Goal: Information Seeking & Learning: Check status

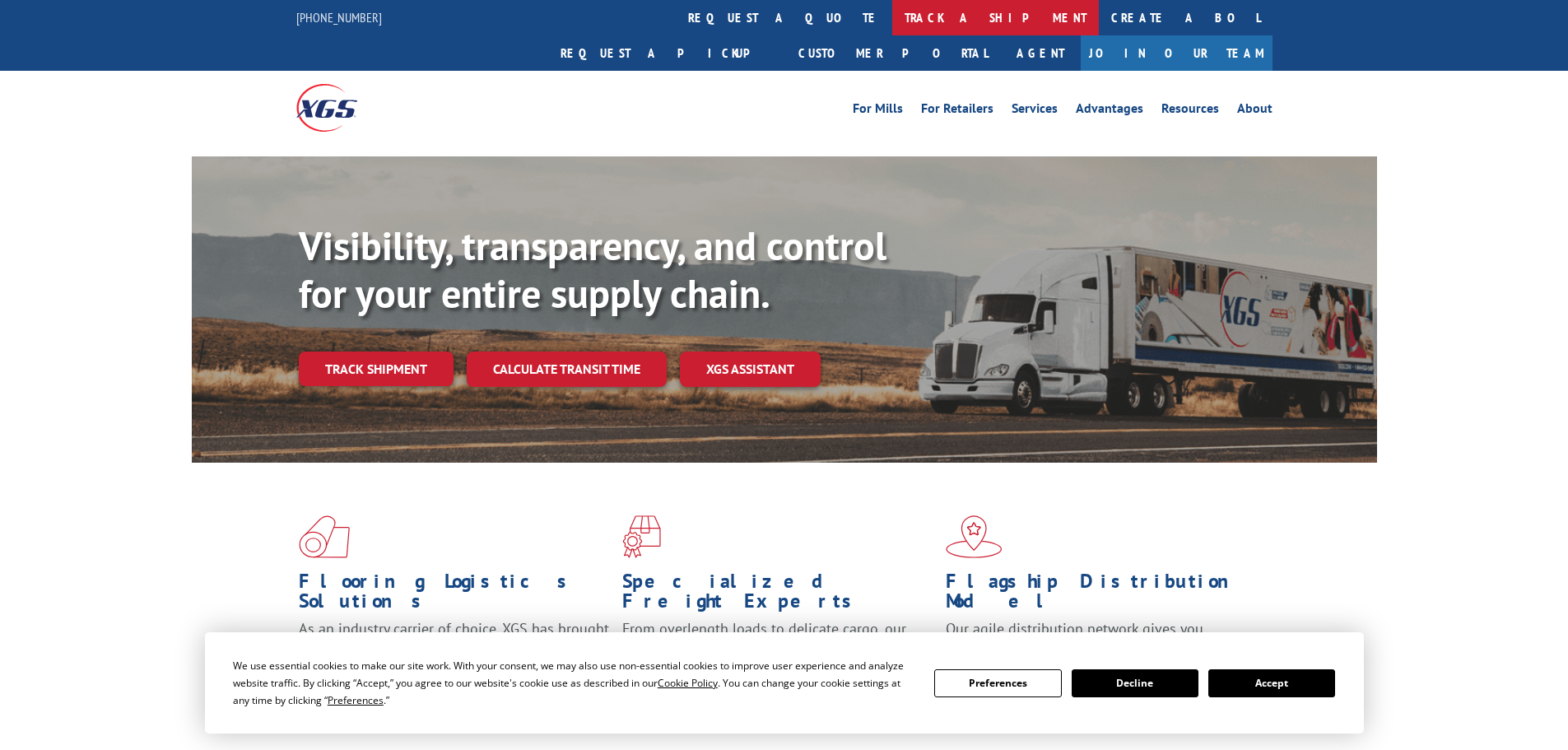
click at [892, 11] on link "track a shipment" at bounding box center [995, 18] width 206 height 35
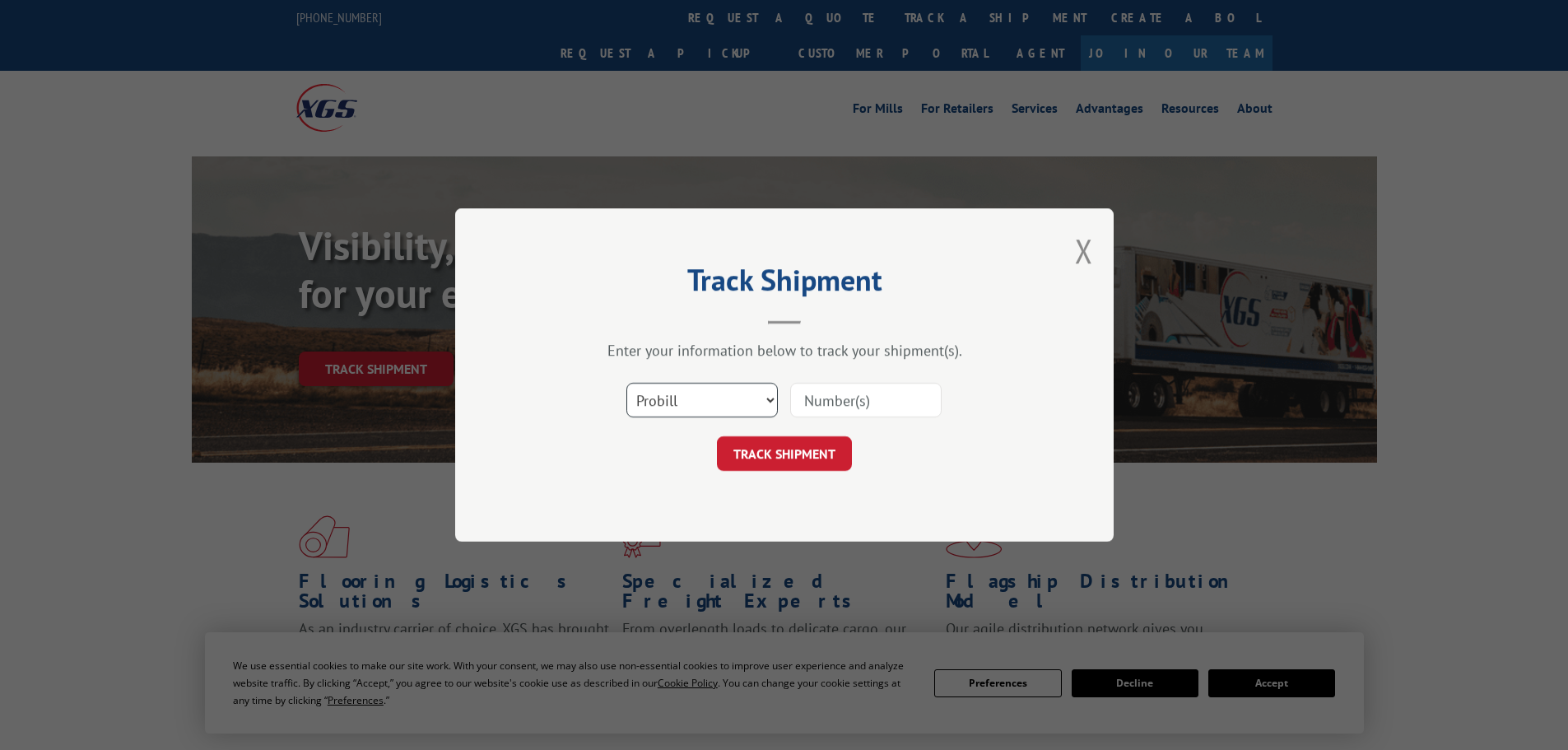
click at [683, 414] on select "Select category... Probill BOL PO" at bounding box center [701, 399] width 152 height 34
select select "po"
click at [626, 382] on select "Select category... Probill BOL PO" at bounding box center [701, 399] width 152 height 34
click at [859, 410] on input at bounding box center [866, 399] width 152 height 34
paste input "STB08PN"
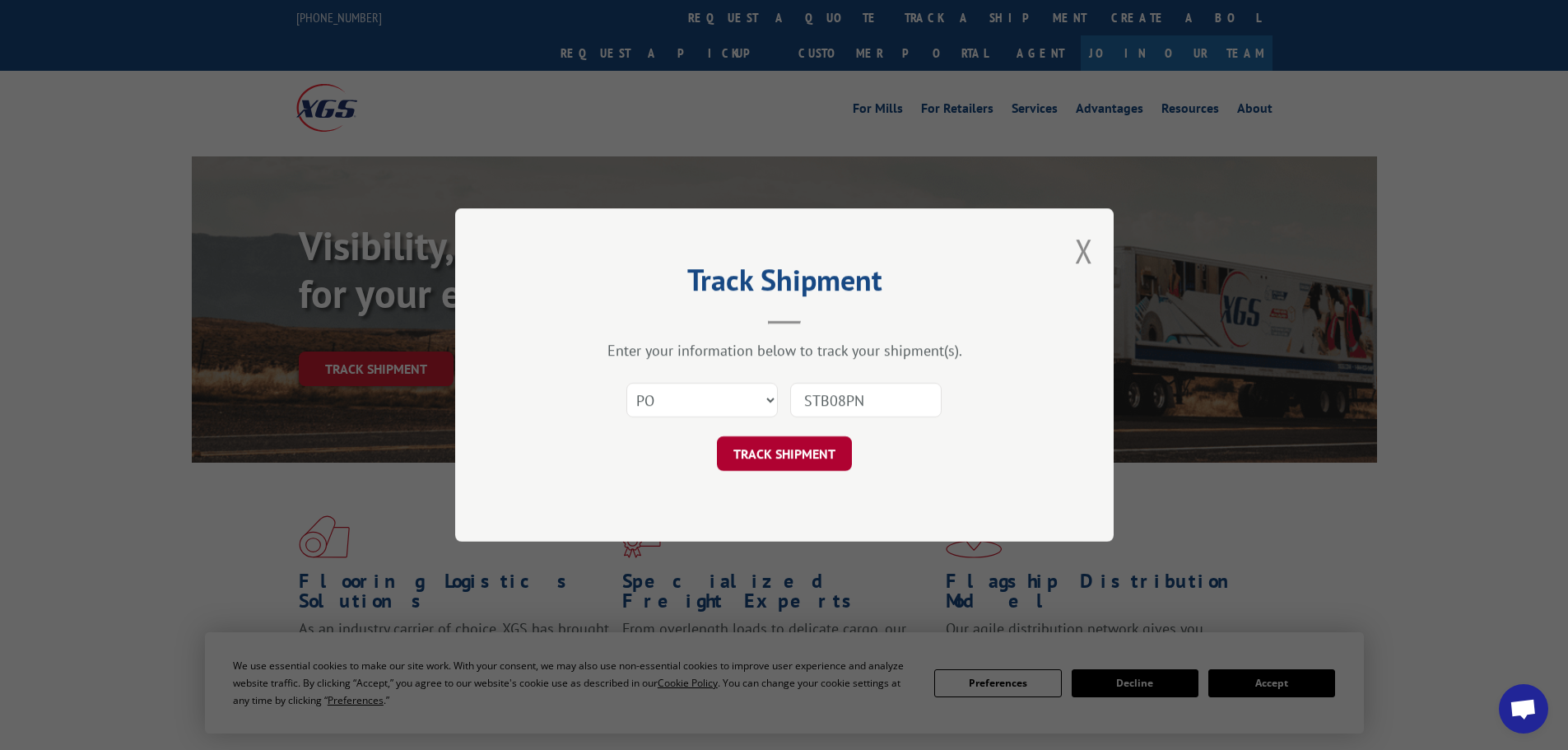
type input "STB08PN"
click at [805, 459] on button "TRACK SHIPMENT" at bounding box center [784, 453] width 135 height 34
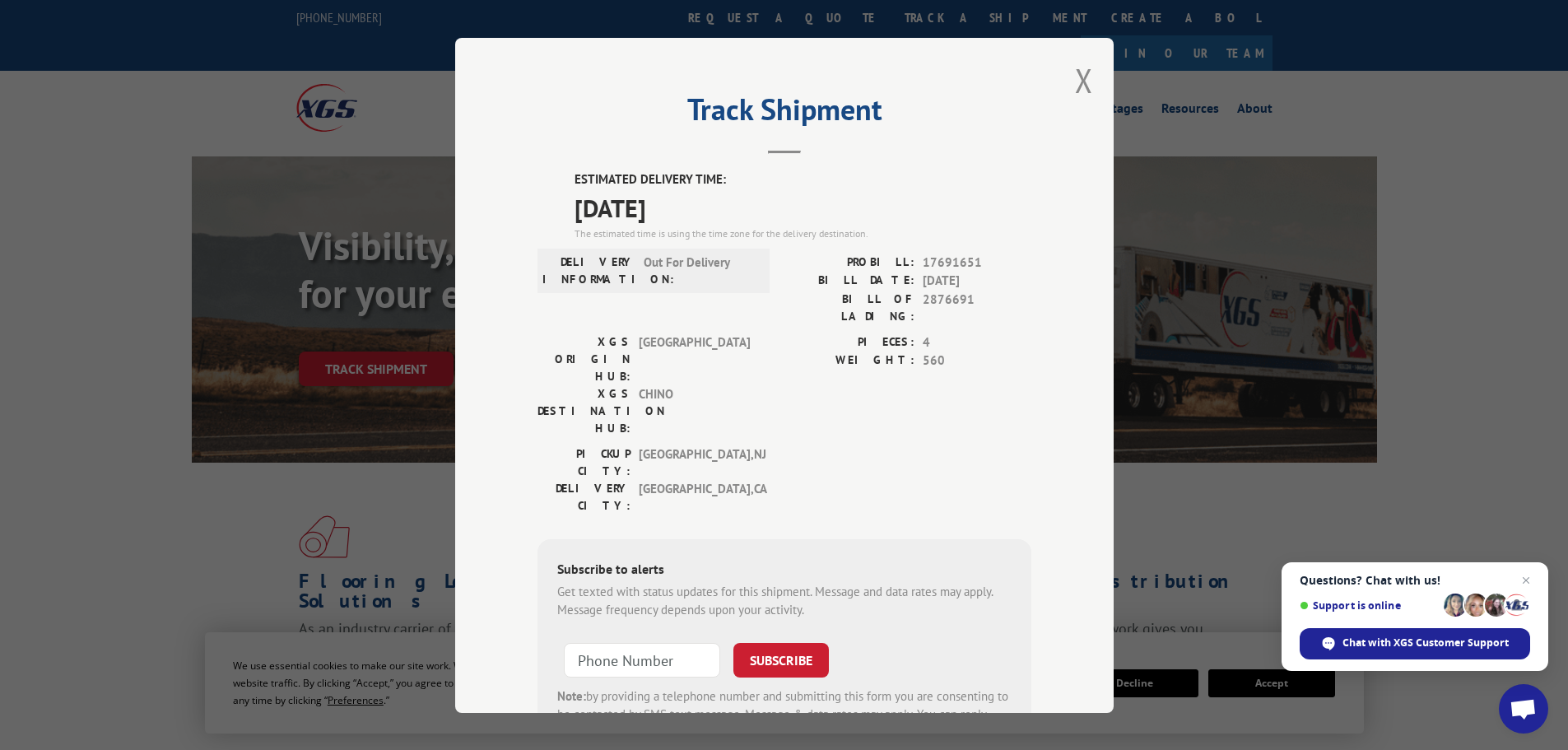
click at [1066, 79] on div "Track Shipment ESTIMATED DELIVERY TIME: [DATE] The estimated time is using the …" at bounding box center [784, 375] width 658 height 675
click at [1087, 78] on div "Track Shipment ESTIMATED DELIVERY TIME: [DATE] The estimated time is using the …" at bounding box center [784, 375] width 658 height 675
click at [1078, 74] on button "Close modal" at bounding box center [1084, 80] width 19 height 44
